Goal: Transaction & Acquisition: Download file/media

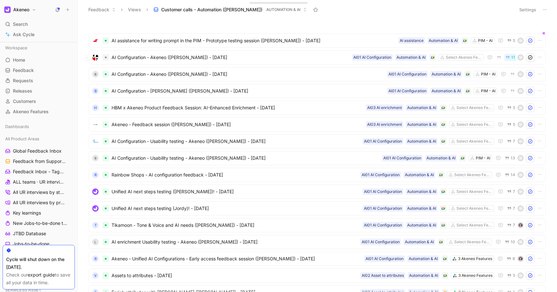
scroll to position [240, 0]
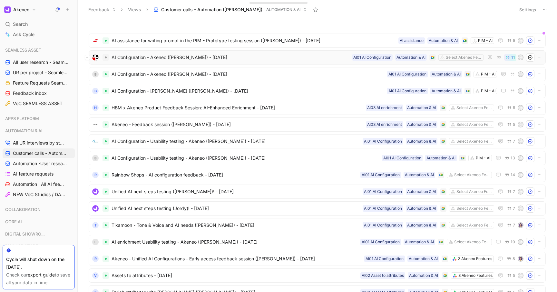
click at [246, 58] on span "AI Configuration - Akeneo ([PERSON_NAME]) - [DATE]" at bounding box center [231, 58] width 238 height 8
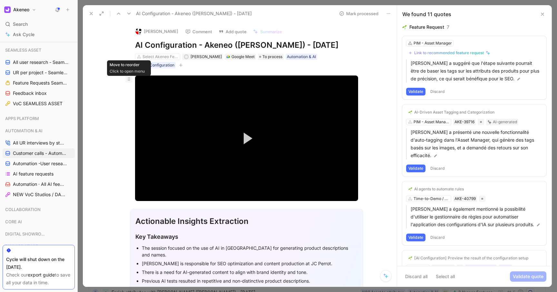
click at [128, 78] on icon at bounding box center [128, 78] width 5 height 5
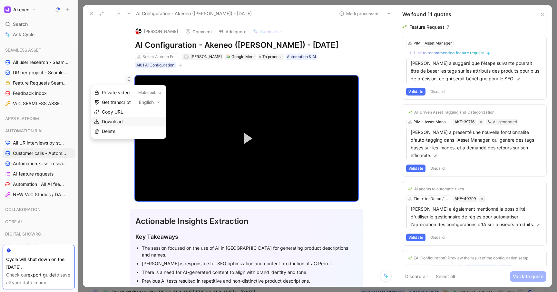
click at [120, 120] on span "Download" at bounding box center [112, 121] width 21 height 5
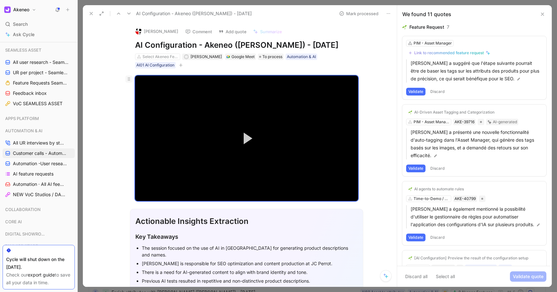
click at [131, 78] on icon at bounding box center [128, 78] width 5 height 5
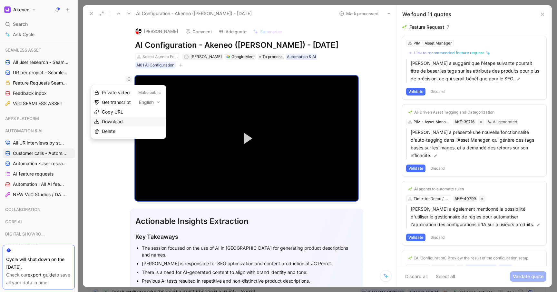
click at [115, 119] on span "Download" at bounding box center [112, 121] width 21 height 5
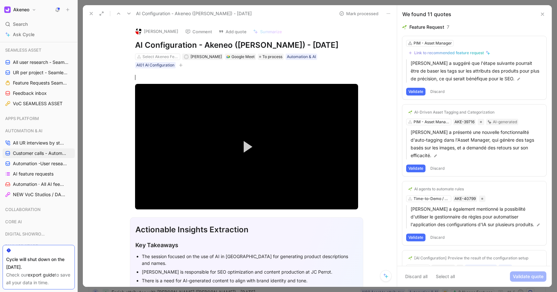
click at [389, 12] on icon at bounding box center [388, 13] width 5 height 5
click at [128, 86] on icon at bounding box center [128, 87] width 5 height 5
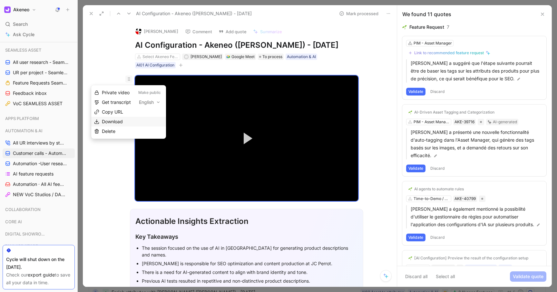
click at [142, 121] on div "Download" at bounding box center [132, 122] width 61 height 8
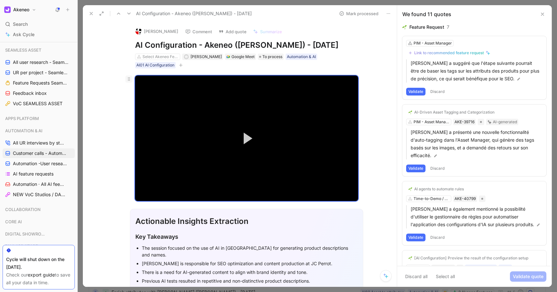
click at [128, 79] on icon at bounding box center [128, 78] width 5 height 5
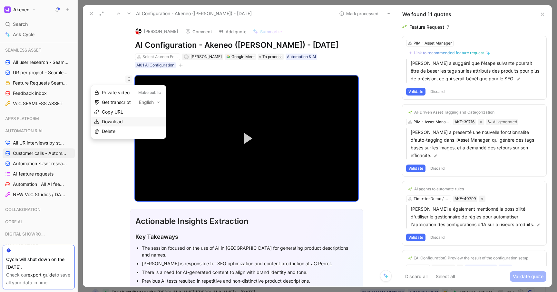
click at [113, 121] on span "Download" at bounding box center [112, 121] width 21 height 5
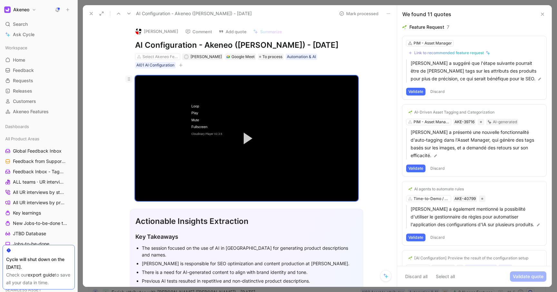
click at [129, 80] on use at bounding box center [129, 78] width 2 height 3
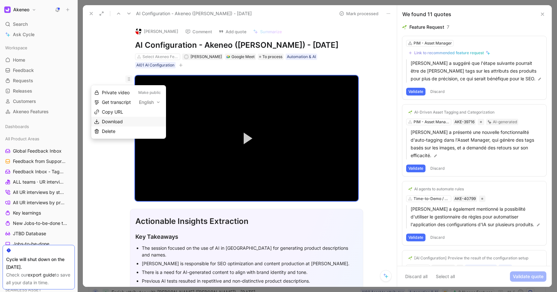
click at [137, 121] on div "Download" at bounding box center [132, 122] width 61 height 8
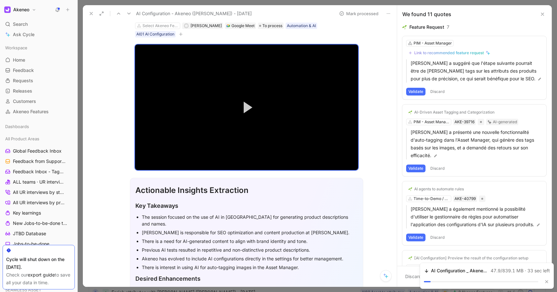
scroll to position [32, 0]
